Goal: Information Seeking & Learning: Learn about a topic

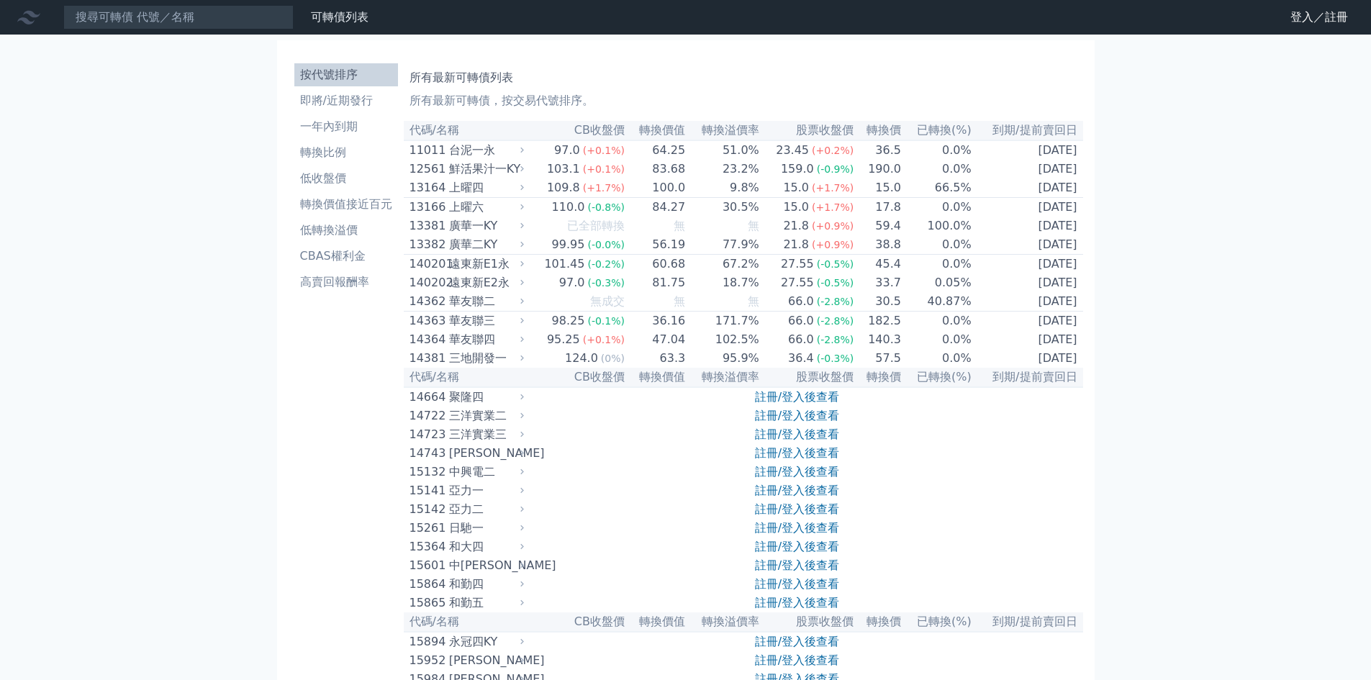
click at [25, 17] on icon at bounding box center [28, 17] width 23 height 23
click at [471, 81] on h1 "所有最新可轉債列表" at bounding box center [744, 77] width 668 height 17
click at [509, 94] on p "所有最新可轉債，按交易代號排序。" at bounding box center [744, 100] width 668 height 17
click at [350, 103] on li "即將/近期發行" at bounding box center [346, 100] width 104 height 17
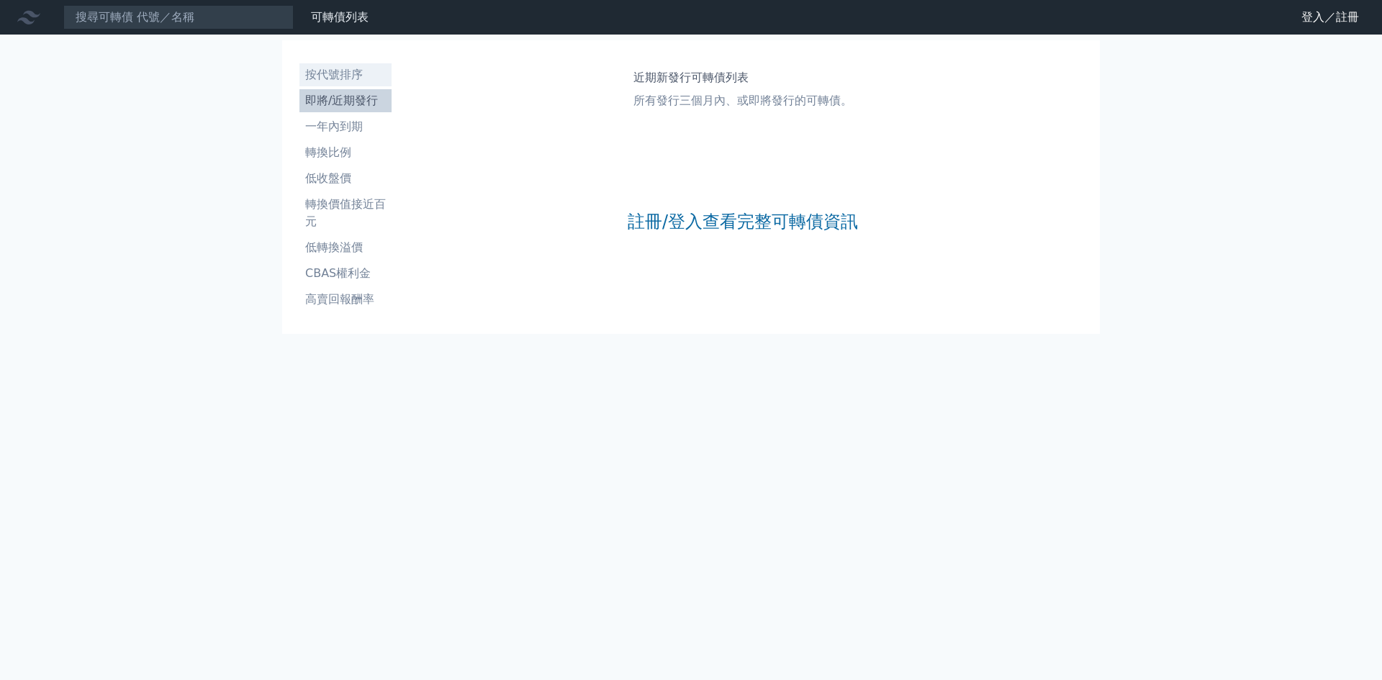
click at [338, 78] on li "按代號排序" at bounding box center [345, 74] width 92 height 17
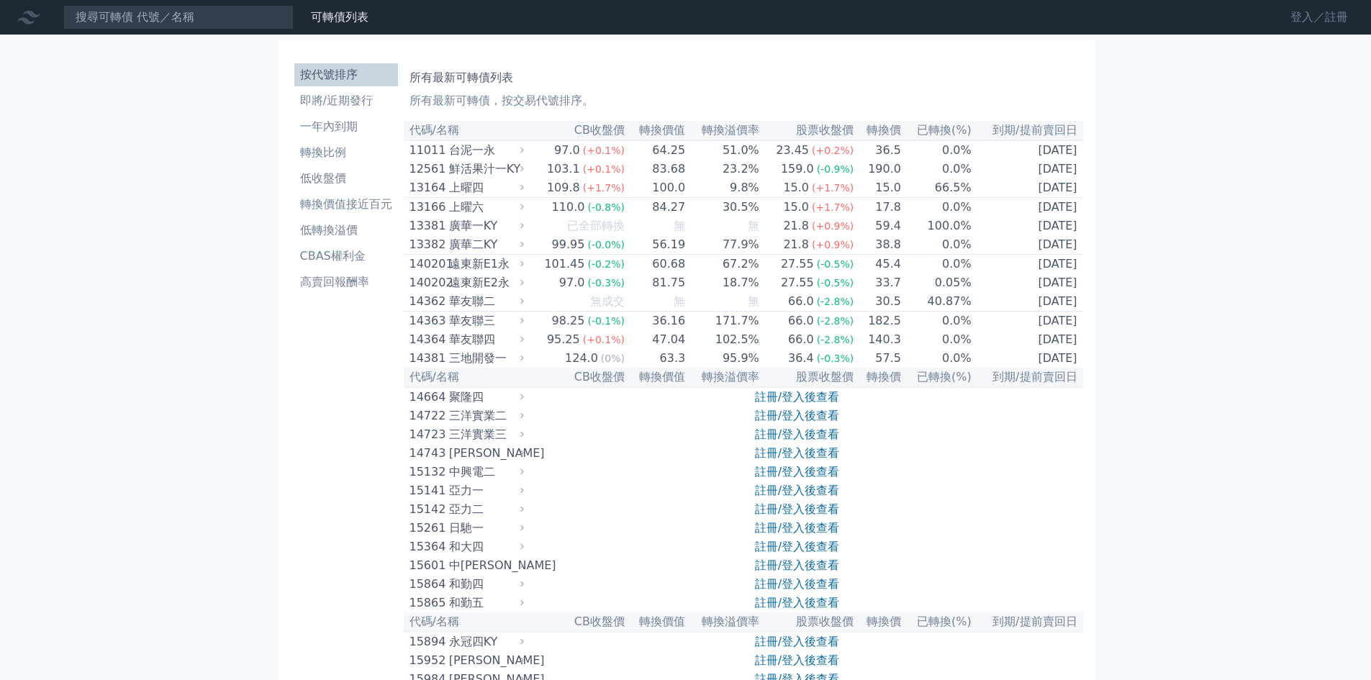
click at [1321, 13] on link "登入／註冊" at bounding box center [1319, 17] width 81 height 23
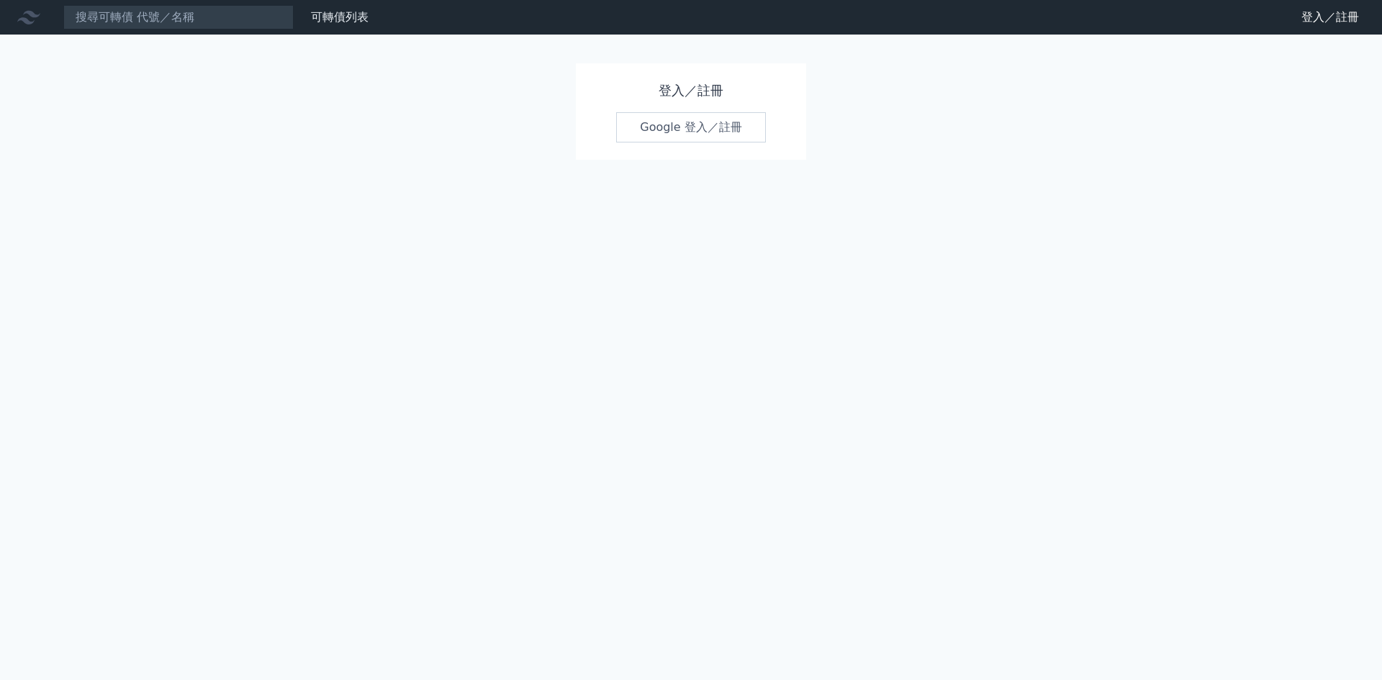
click at [705, 131] on link "Google 登入／註冊" at bounding box center [691, 127] width 150 height 30
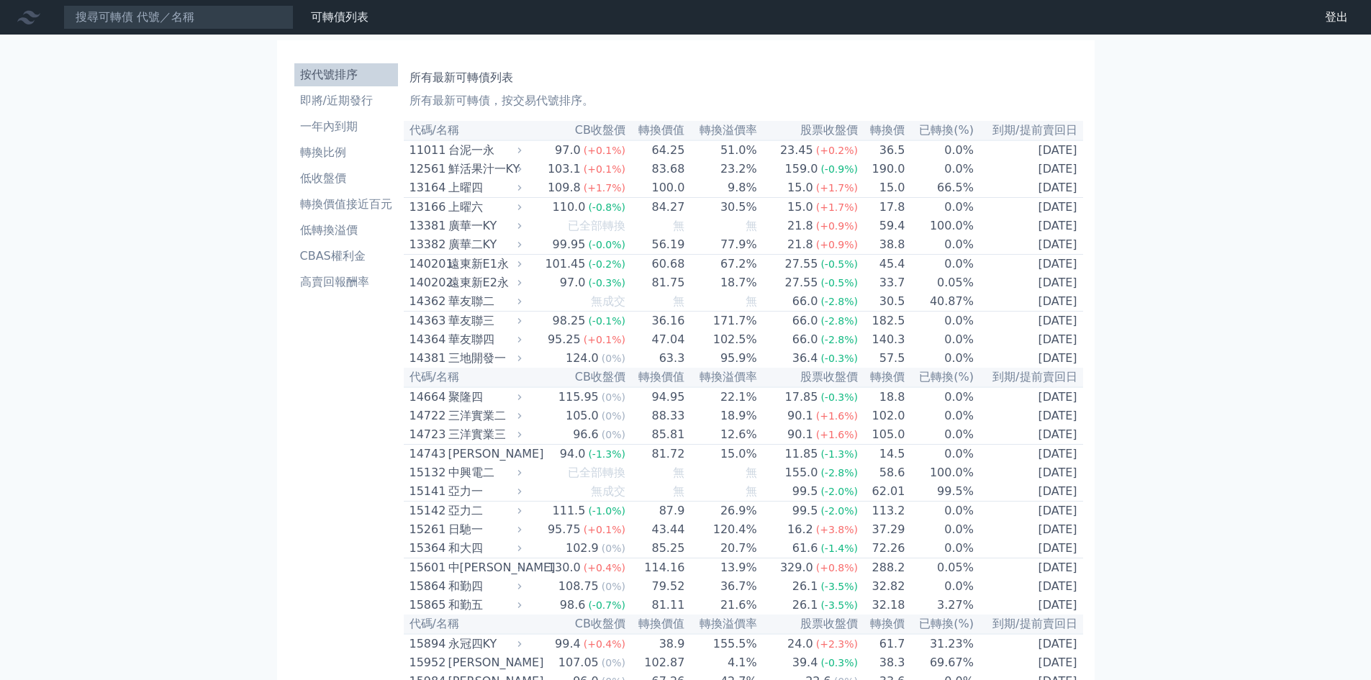
click at [1048, 127] on th "到期/提前賣回日" at bounding box center [1029, 130] width 109 height 19
click at [325, 17] on link "可轉債列表" at bounding box center [340, 17] width 58 height 14
click at [39, 17] on icon at bounding box center [28, 17] width 23 height 23
click at [33, 18] on icon at bounding box center [28, 17] width 23 height 23
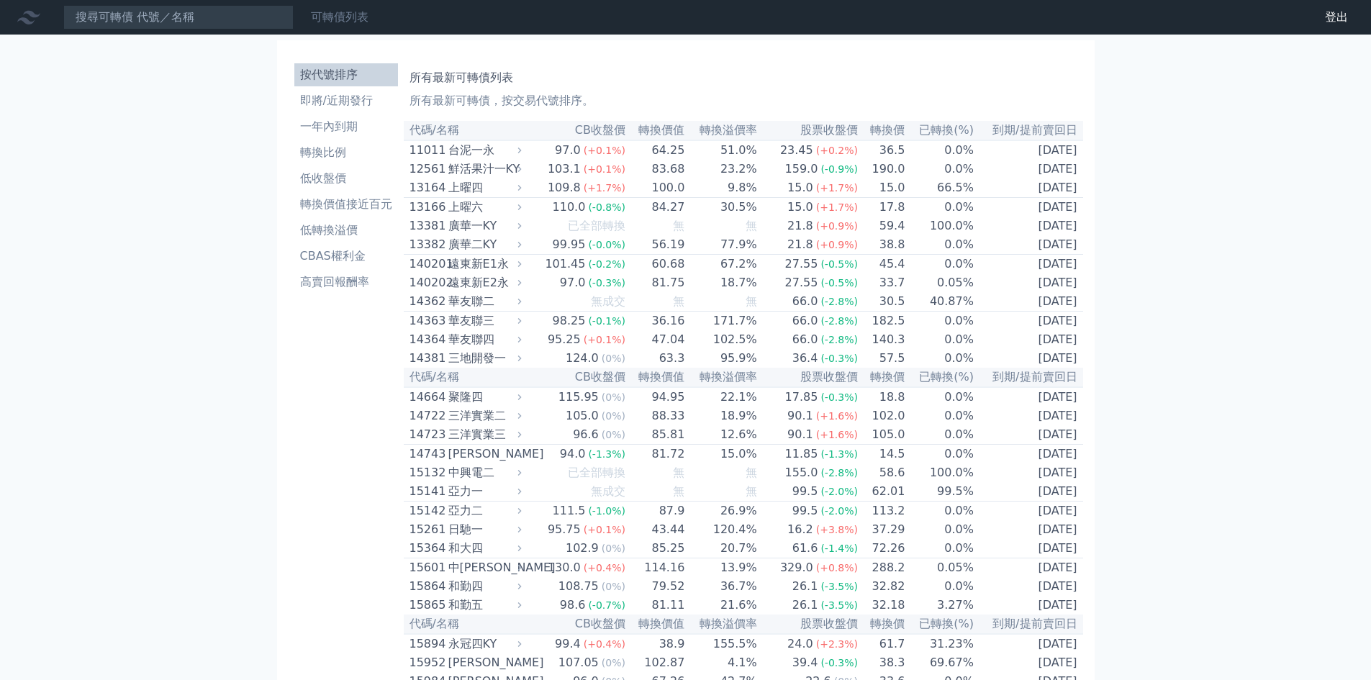
click at [337, 21] on link "可轉債列表" at bounding box center [340, 17] width 58 height 14
click at [337, 19] on link "可轉債列表" at bounding box center [340, 17] width 58 height 14
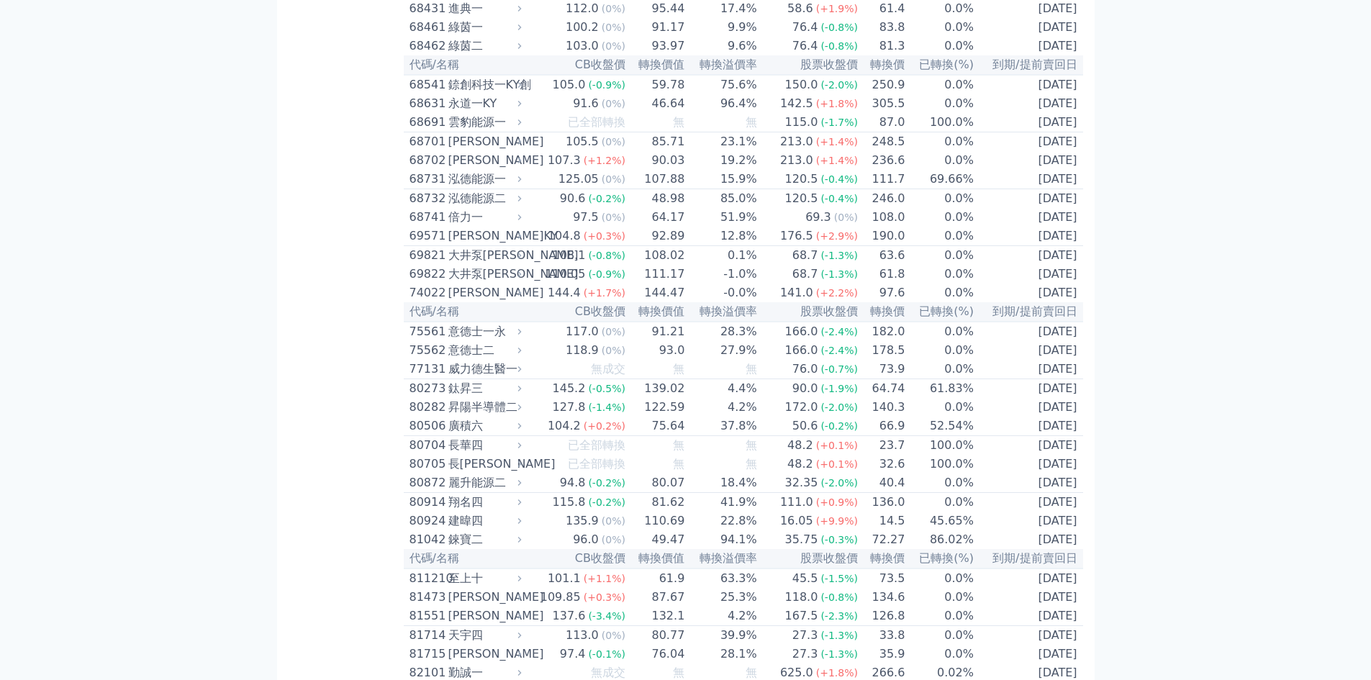
scroll to position [6953, 0]
